Goal: Task Accomplishment & Management: Use online tool/utility

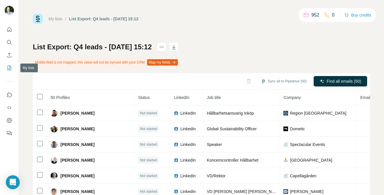
click at [9, 68] on icon "My lists" at bounding box center [9, 68] width 3 height 4
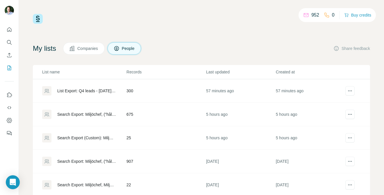
click at [82, 92] on div "List Export: Q4 leads - [DATE] 15:12" at bounding box center [86, 91] width 59 height 6
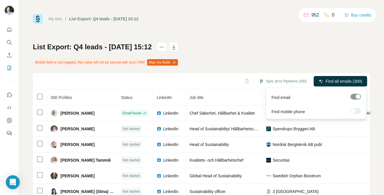
click at [355, 97] on div at bounding box center [356, 97] width 10 height 6
click at [358, 97] on div at bounding box center [356, 97] width 10 height 6
click at [353, 97] on div at bounding box center [356, 97] width 10 height 6
click at [333, 82] on span "Find all emails (300)" at bounding box center [344, 81] width 37 height 6
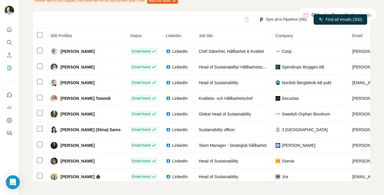
click at [283, 19] on button "Sync all to Pipedrive (300)" at bounding box center [283, 19] width 56 height 9
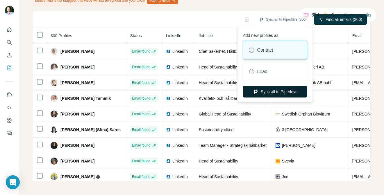
click at [275, 93] on button "Sync all to Pipedrive" at bounding box center [275, 92] width 65 height 12
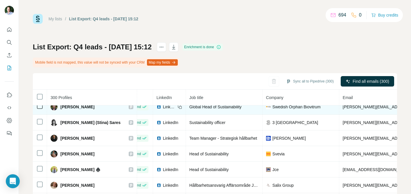
scroll to position [0, 20]
